Goal: Task Accomplishment & Management: Complete application form

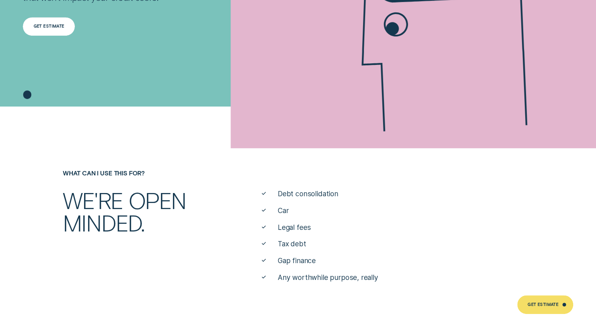
click at [63, 20] on div "Get Estimate" at bounding box center [49, 26] width 52 height 19
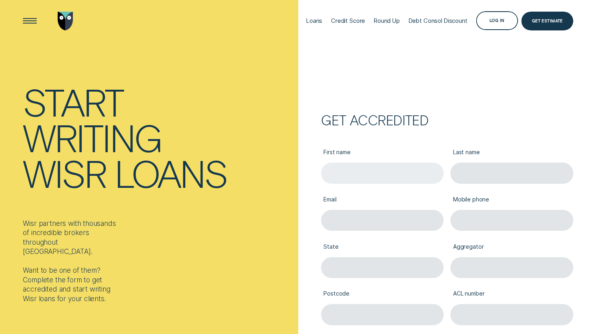
click at [369, 167] on input "First name" at bounding box center [382, 173] width 122 height 21
type input "Mitcg"
type input "Zasadny"
type input "mitch@mortgagedomayne.com.au"
type input "0400598955"
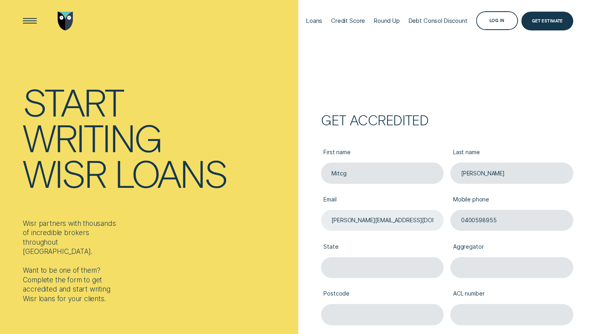
type input "Victoria"
type input "3139"
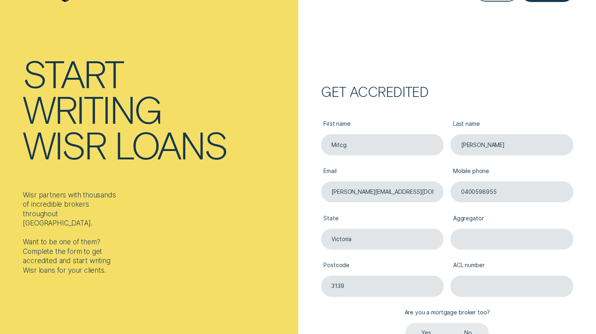
scroll to position [30, 0]
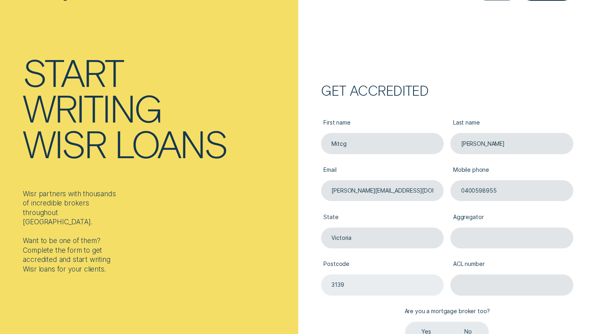
click at [351, 282] on input "3139" at bounding box center [382, 284] width 122 height 21
click at [482, 276] on input "ACL number" at bounding box center [511, 284] width 122 height 21
click at [483, 226] on label "Aggregator" at bounding box center [511, 217] width 122 height 19
click at [483, 227] on input "Aggregator" at bounding box center [511, 237] width 122 height 21
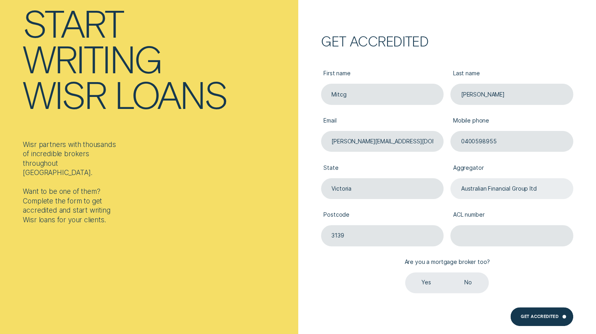
scroll to position [82, 0]
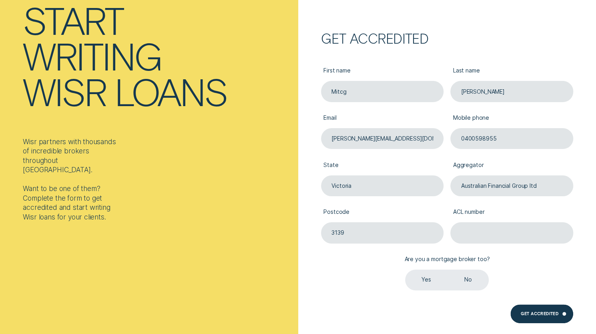
type input "Australian Financial Group ltd"
click at [432, 281] on label "Yes" at bounding box center [426, 279] width 42 height 21
click at [405, 269] on input "Yes" at bounding box center [405, 269] width 0 height 0
click at [479, 230] on input "ACL number" at bounding box center [511, 232] width 122 height 21
paste input "0410551990"
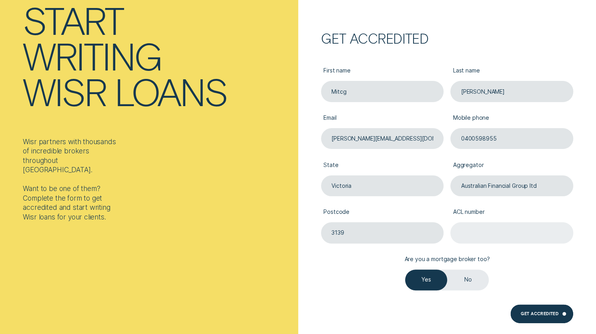
type input "0410551990"
paste input "389087"
type input "389087"
click at [536, 310] on div "Get Accredited" at bounding box center [541, 313] width 63 height 19
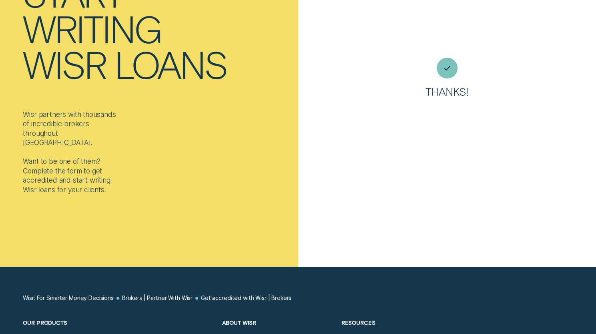
scroll to position [0, 0]
